Goal: Task Accomplishment & Management: Complete application form

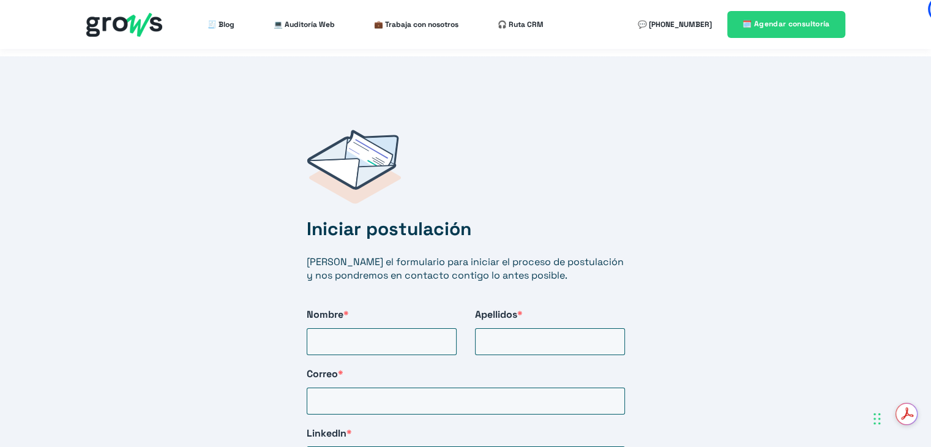
scroll to position [1943, 0]
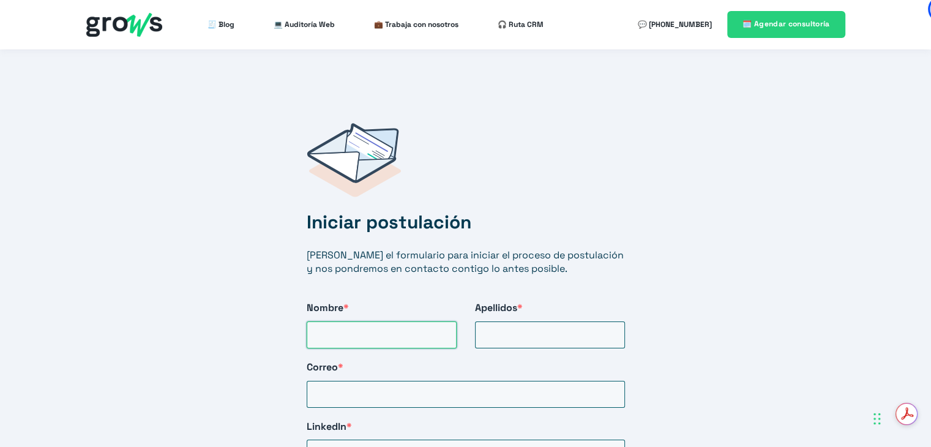
click at [389, 321] on input "Nombre *" at bounding box center [382, 334] width 150 height 27
type input "[PERSON_NAME]"
type input "[PERSON_NAME][EMAIL_ADDRESS][PERSON_NAME][PERSON_NAME][DOMAIN_NAME]"
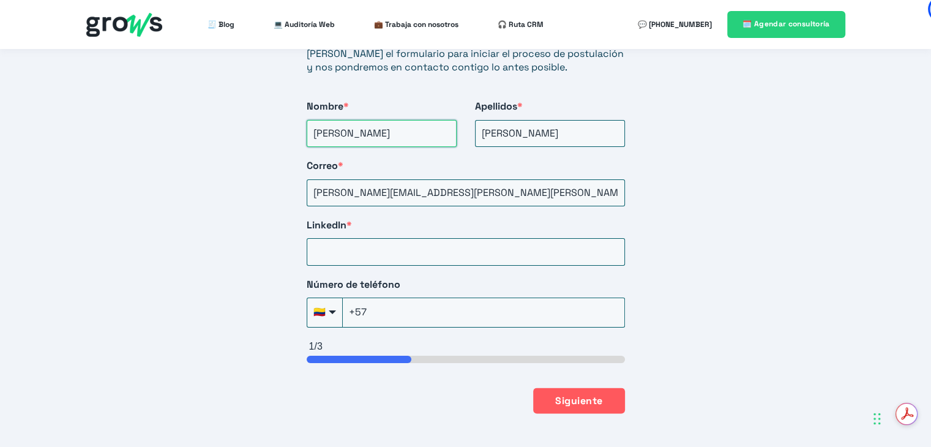
scroll to position [2163, 0]
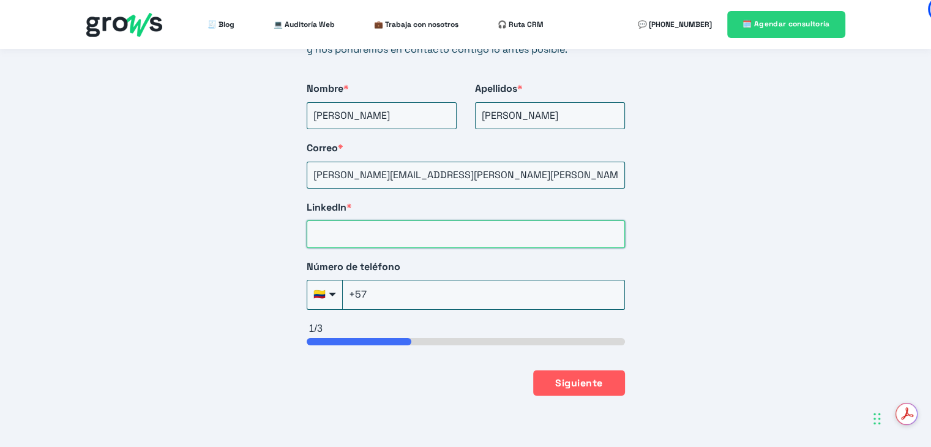
click at [606, 220] on input "LinkedIn *" at bounding box center [466, 233] width 318 height 27
paste input "[URL][DOMAIN_NAME][PERSON_NAME]"
type input "[URL][DOMAIN_NAME][PERSON_NAME]"
click at [531, 288] on input "+57" at bounding box center [484, 294] width 282 height 29
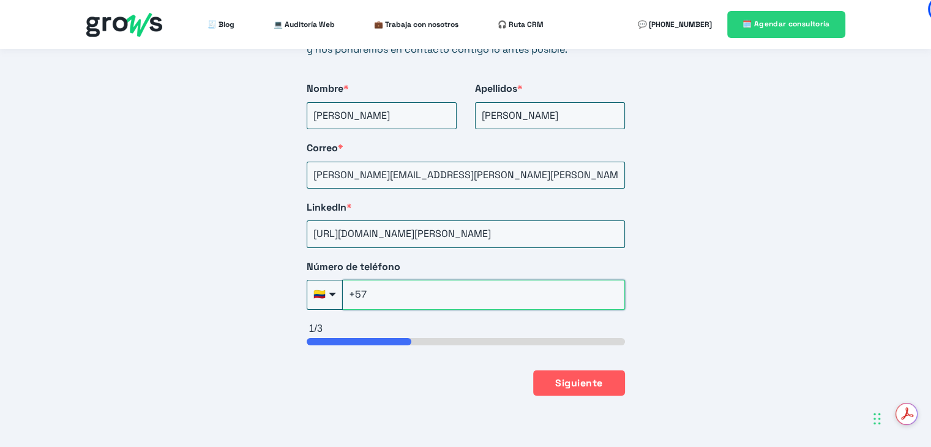
scroll to position [0, 0]
type input "[PHONE_NUMBER]"
click at [579, 369] on button "Siguiente" at bounding box center [578, 382] width 91 height 26
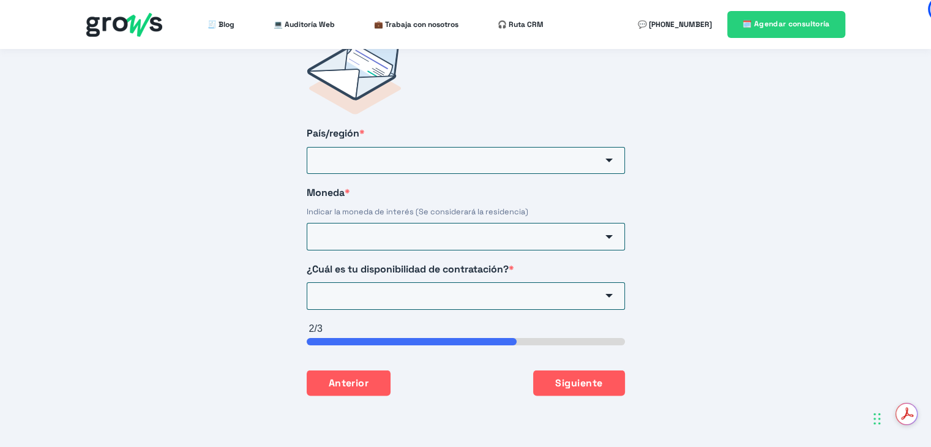
click at [609, 159] on span "HubSpot Form" at bounding box center [609, 161] width 7 height 4
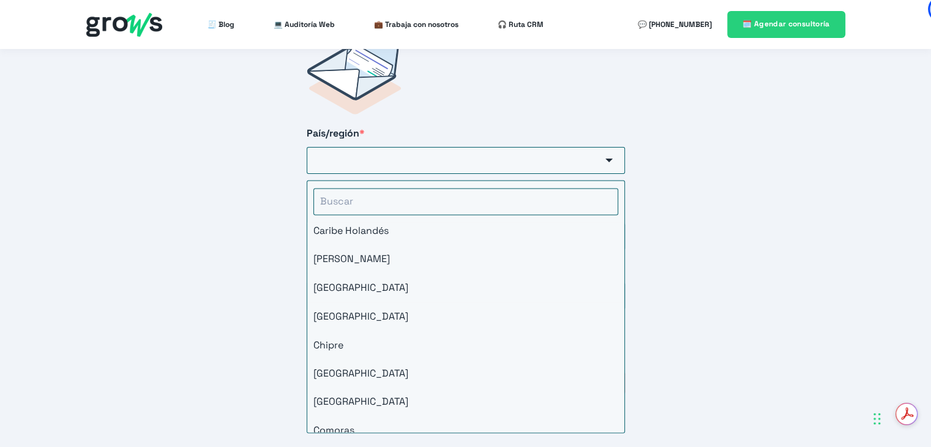
scroll to position [1123, 0]
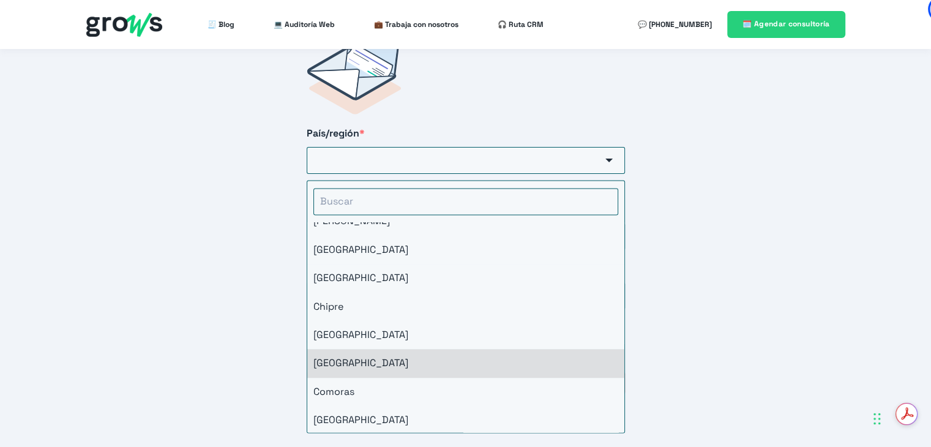
click at [438, 349] on li "[GEOGRAPHIC_DATA]" at bounding box center [465, 363] width 317 height 28
type input "[GEOGRAPHIC_DATA]"
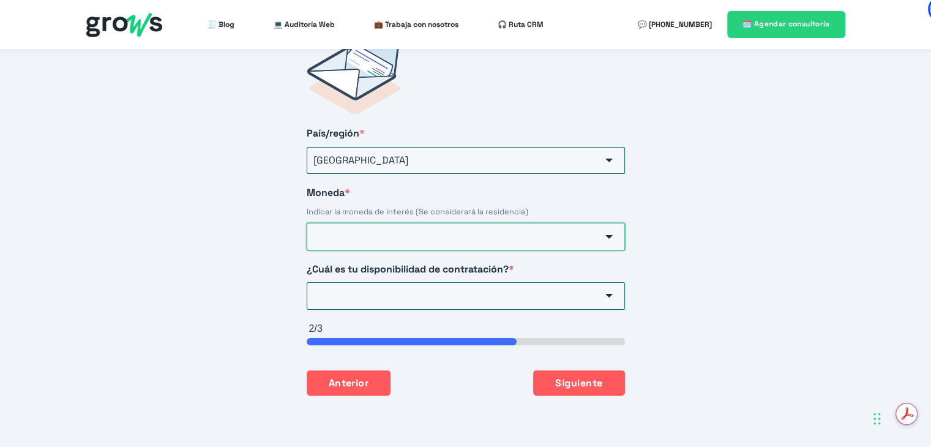
click at [454, 225] on input "Moneda *" at bounding box center [466, 236] width 318 height 27
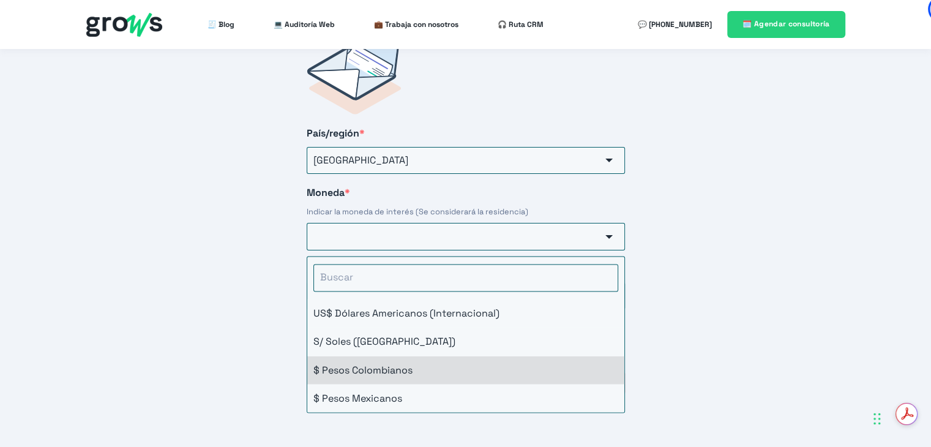
click at [407, 356] on li "$ Pesos Colombianos" at bounding box center [465, 370] width 317 height 28
type input "$ Pesos Colombianos"
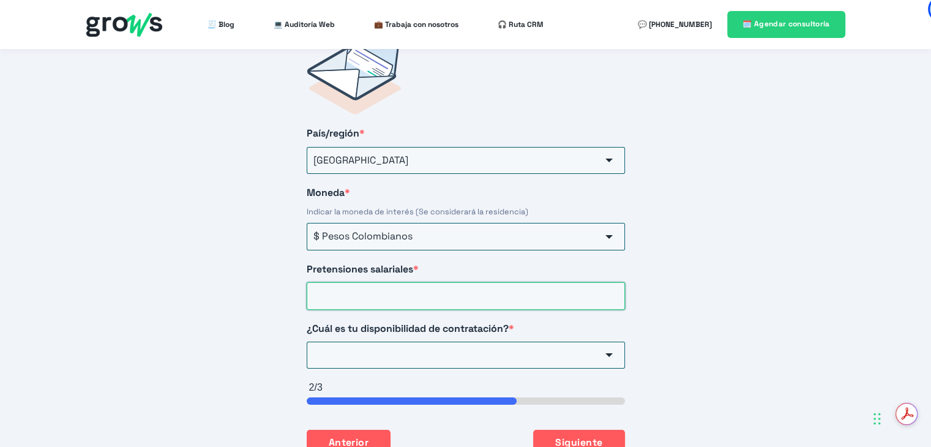
click at [416, 282] on input "Pretensiones salariales *" at bounding box center [466, 295] width 318 height 27
type input "6000000"
click at [421, 342] on input "¿Cuál es tu disponibilidad de contratación? *" at bounding box center [466, 355] width 318 height 27
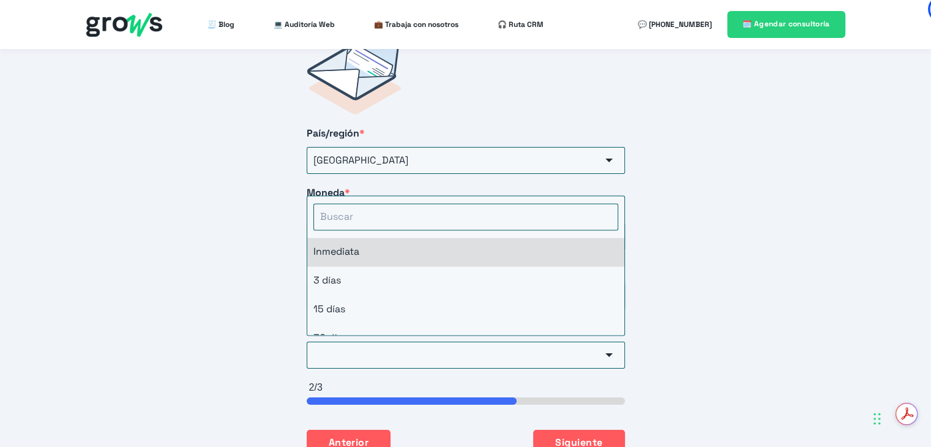
click at [420, 241] on li "Inmediata" at bounding box center [465, 252] width 317 height 28
type input "Inmediata"
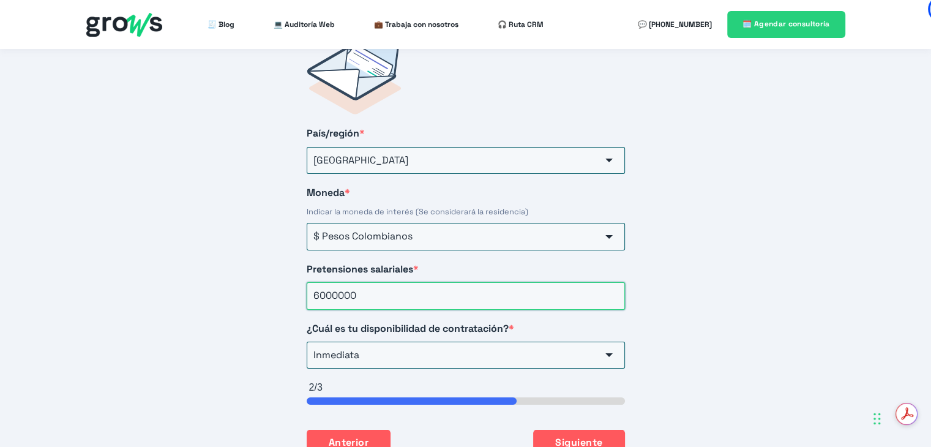
click at [337, 282] on input "6000000" at bounding box center [466, 295] width 318 height 27
click at [551, 429] on button "Siguiente" at bounding box center [578, 442] width 91 height 26
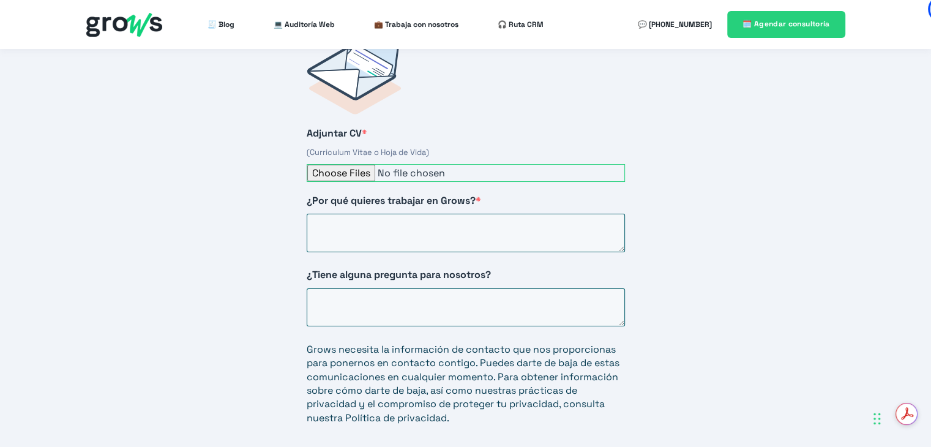
click at [360, 164] on input "Adjuntar CV *" at bounding box center [466, 173] width 318 height 18
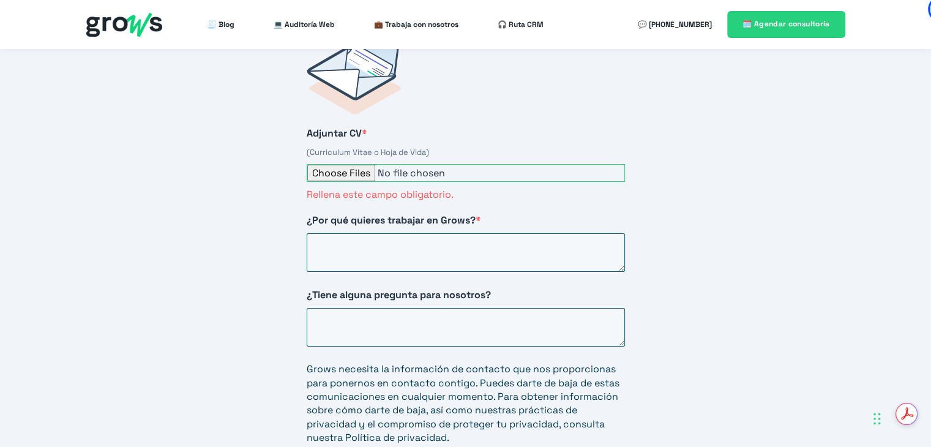
type input "C:\fakepath\Hoja de Vida - [PERSON_NAME](1).pdf"
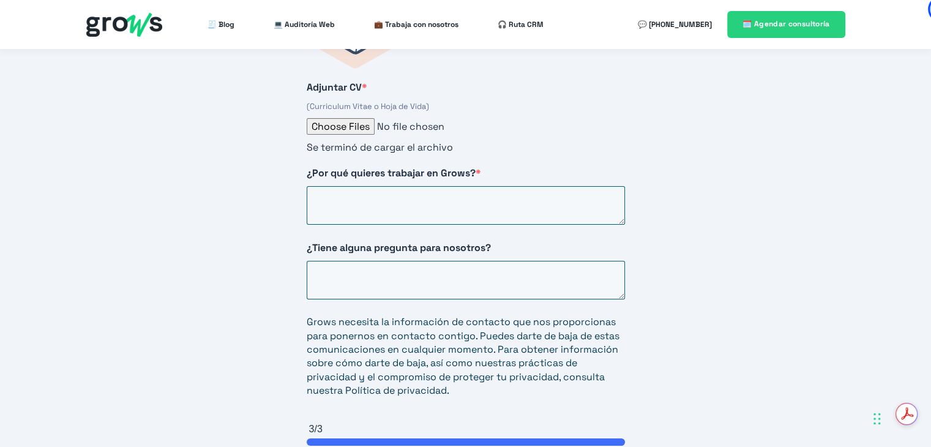
scroll to position [2111, 0]
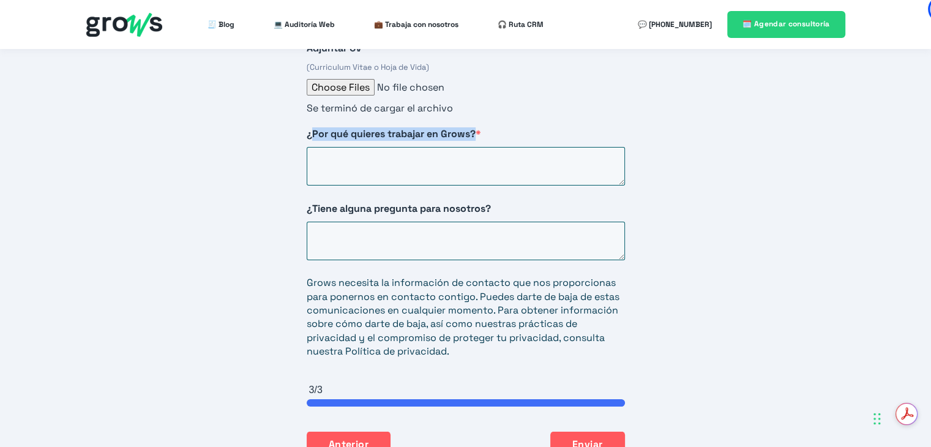
drag, startPoint x: 478, startPoint y: 121, endPoint x: 312, endPoint y: 116, distance: 165.4
click at [312, 127] on span "¿Por qué quieres trabajar en Grows? *" at bounding box center [394, 133] width 175 height 13
copy span "Por qué quieres trabajar en Grows?"
click at [487, 152] on textarea "¿Por qué quieres trabajar en Grows? *" at bounding box center [466, 166] width 318 height 39
